Goal: Task Accomplishment & Management: Manage account settings

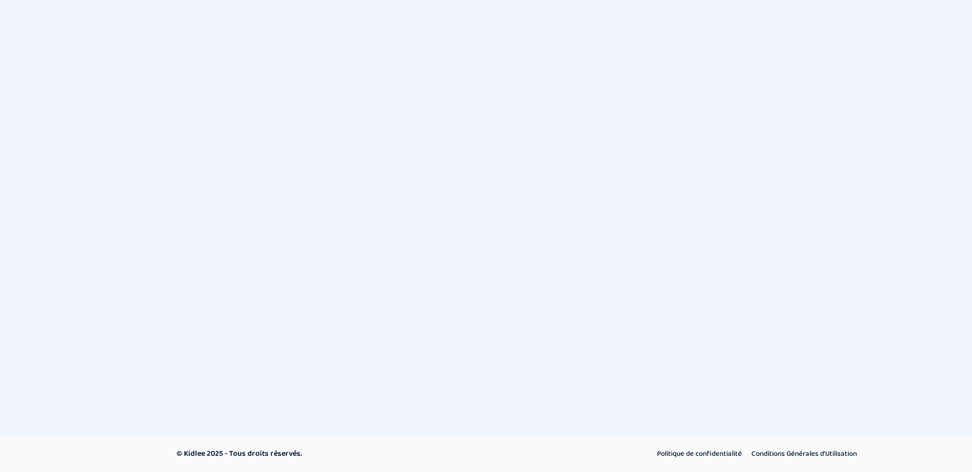
select select "novembre 2024"
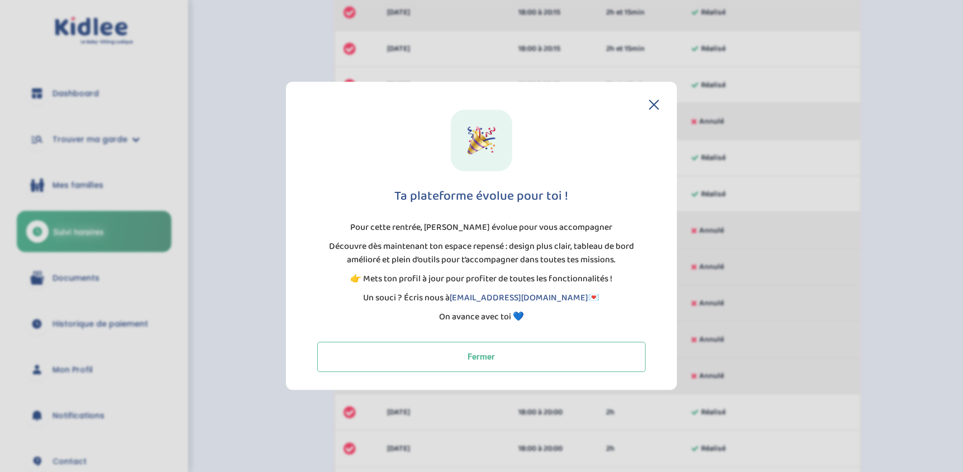
scroll to position [264, 0]
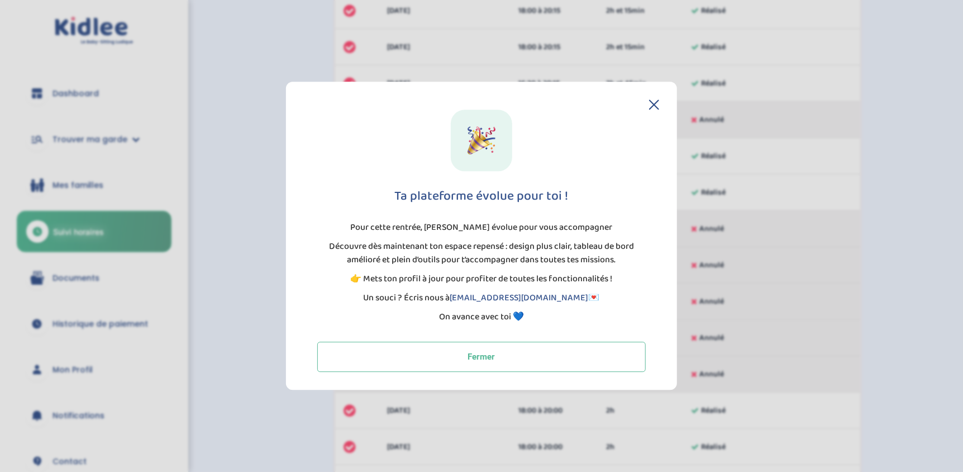
click at [654, 103] on icon at bounding box center [654, 104] width 10 height 10
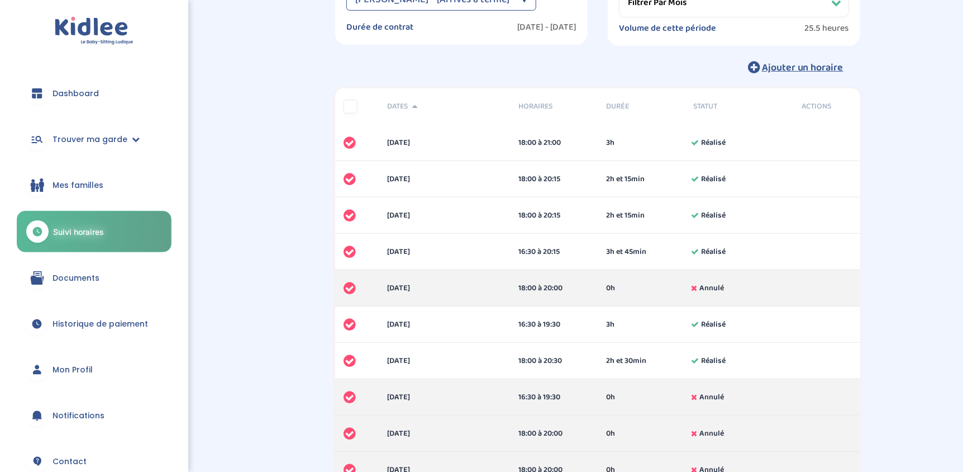
scroll to position [0, 0]
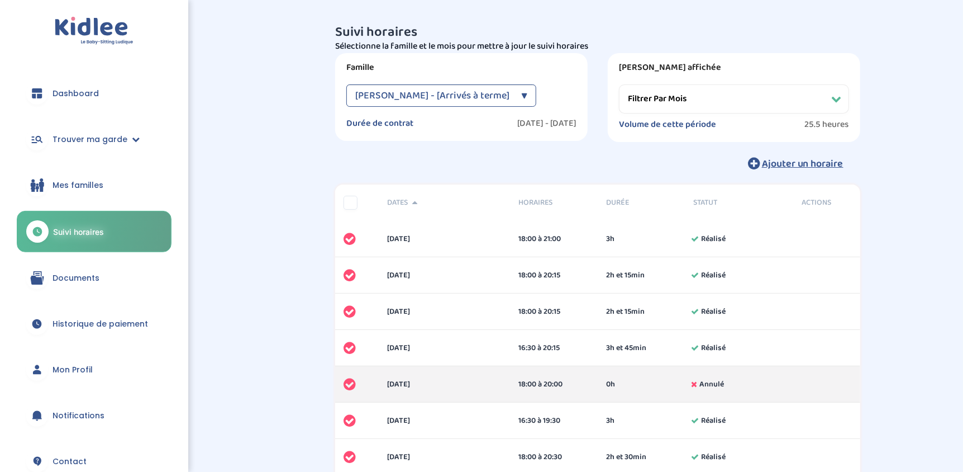
click at [100, 182] on span "Mes familles" at bounding box center [78, 185] width 51 height 12
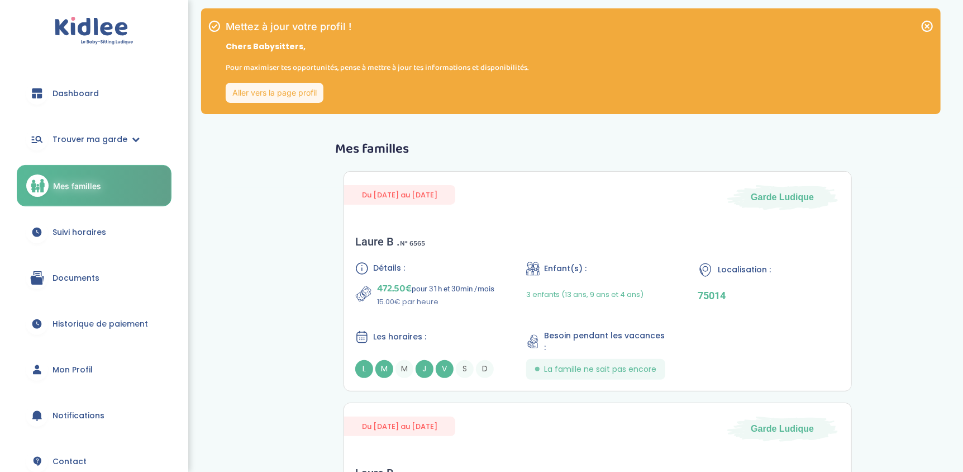
click at [273, 102] on link "Aller vers la page profil" at bounding box center [275, 93] width 98 height 20
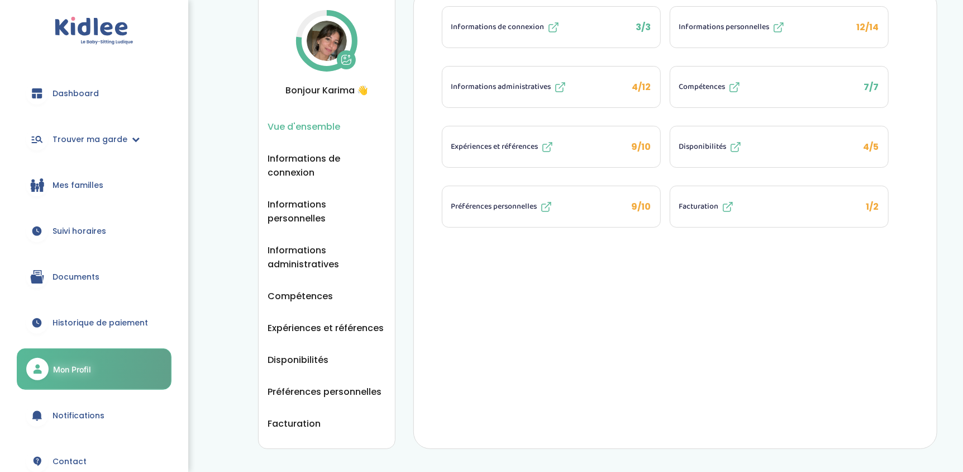
scroll to position [48, 0]
click at [92, 104] on link "Dashboard" at bounding box center [94, 93] width 155 height 40
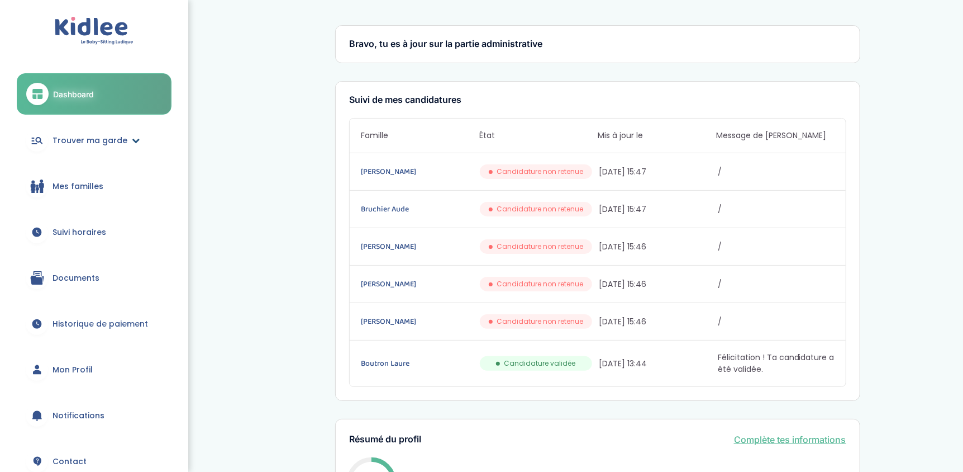
click at [132, 137] on icon at bounding box center [136, 140] width 8 height 8
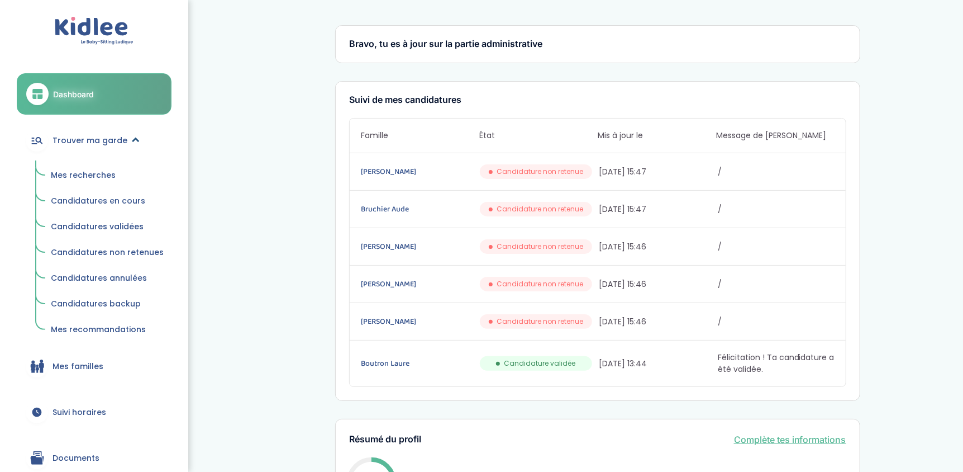
click at [113, 136] on span "Trouver ma garde" at bounding box center [90, 141] width 75 height 12
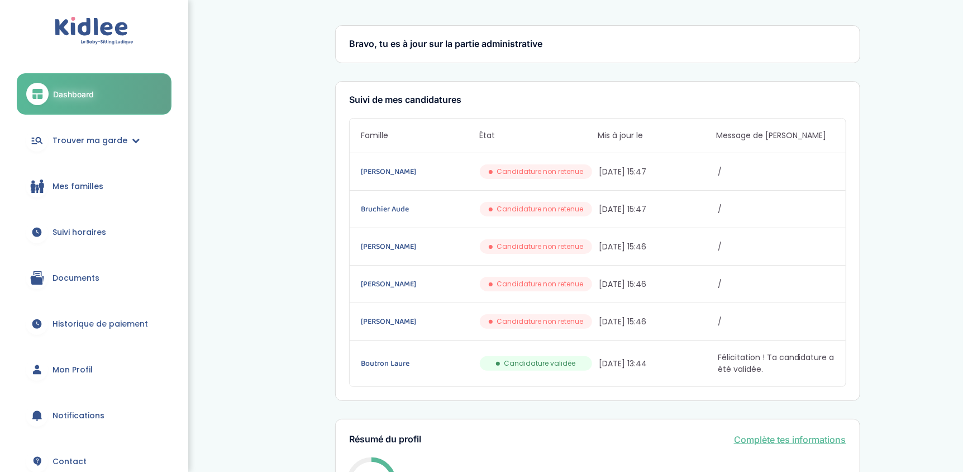
click at [87, 186] on span "Mes familles" at bounding box center [78, 187] width 51 height 12
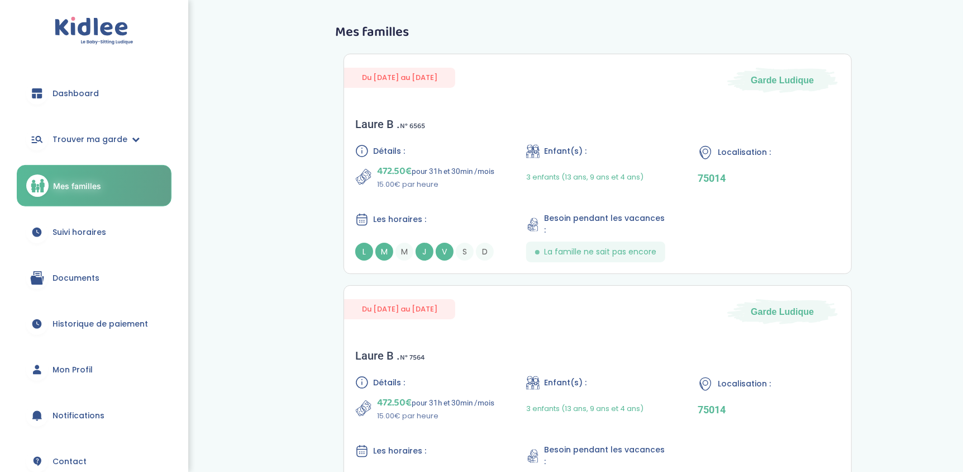
click at [112, 232] on link "Suivi horaires" at bounding box center [94, 232] width 155 height 40
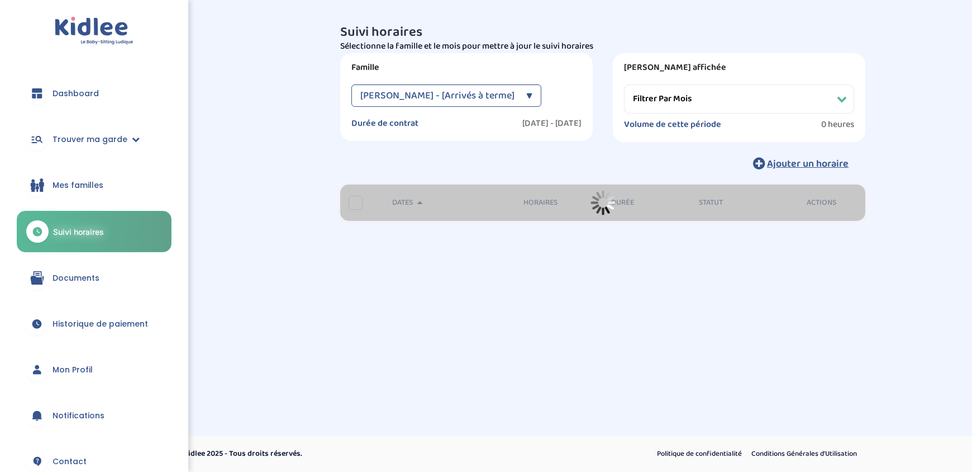
select select "[DATE]"
click at [75, 232] on span "Suivi horaires" at bounding box center [78, 232] width 51 height 12
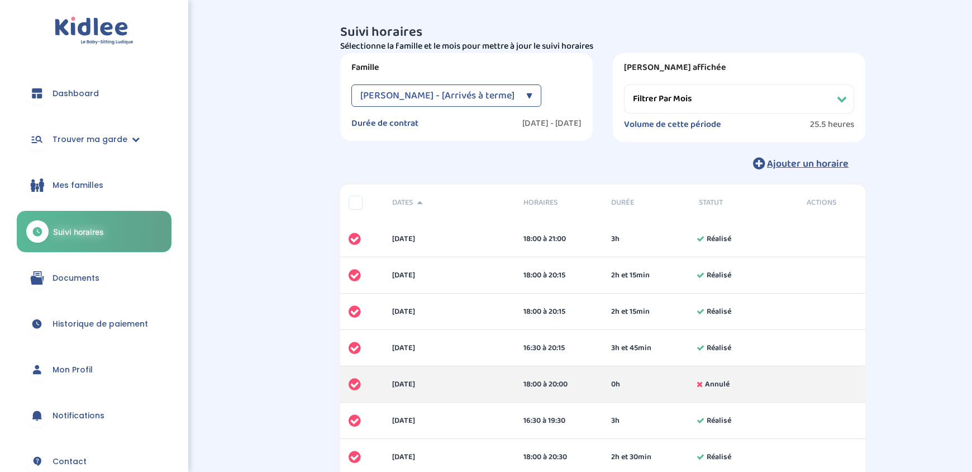
select select "[DATE]"
click at [498, 94] on div "[PERSON_NAME] - [Arrivés à terme]" at bounding box center [435, 95] width 160 height 22
click at [739, 91] on select "Filtrer par mois [DATE] [DATE] [DATE] [DATE] [DATE] [DATE] [DATE] [DATE] [DATE]" at bounding box center [734, 98] width 230 height 29
click at [547, 167] on div "Ajouter un horaire" at bounding box center [597, 163] width 525 height 25
